Goal: Find specific page/section: Locate a particular part of the current website

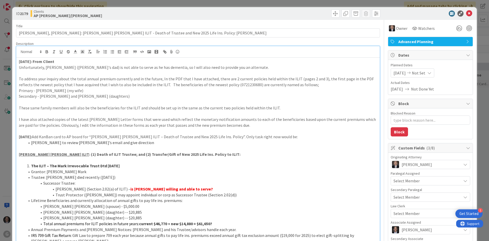
scroll to position [637, 71]
click at [466, 12] on icon at bounding box center [469, 13] width 6 height 6
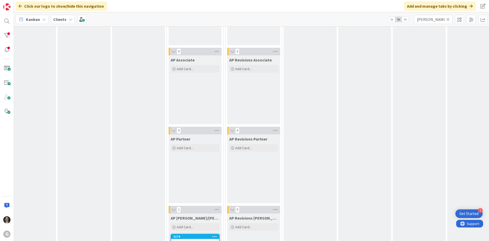
scroll to position [407, 71]
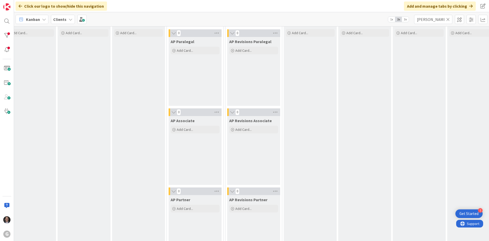
click at [447, 19] on icon at bounding box center [448, 19] width 4 height 5
click at [441, 20] on input "text" at bounding box center [433, 19] width 38 height 9
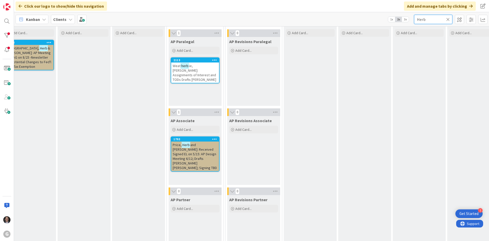
type input "Herb"
click at [200, 153] on span "and [PERSON_NAME]: Received Signed EL on 5/15: AP Design Meeting 6/12; Drafts […" at bounding box center [195, 155] width 44 height 27
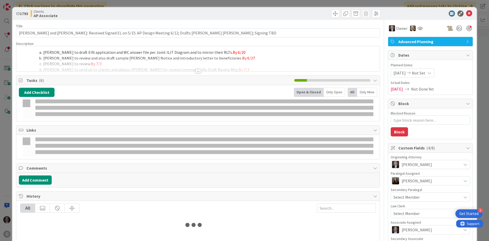
type textarea "x"
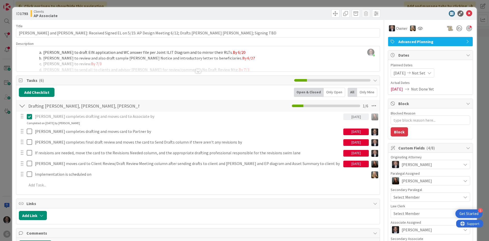
click at [195, 71] on div at bounding box center [198, 71] width 6 height 4
